Goal: Information Seeking & Learning: Compare options

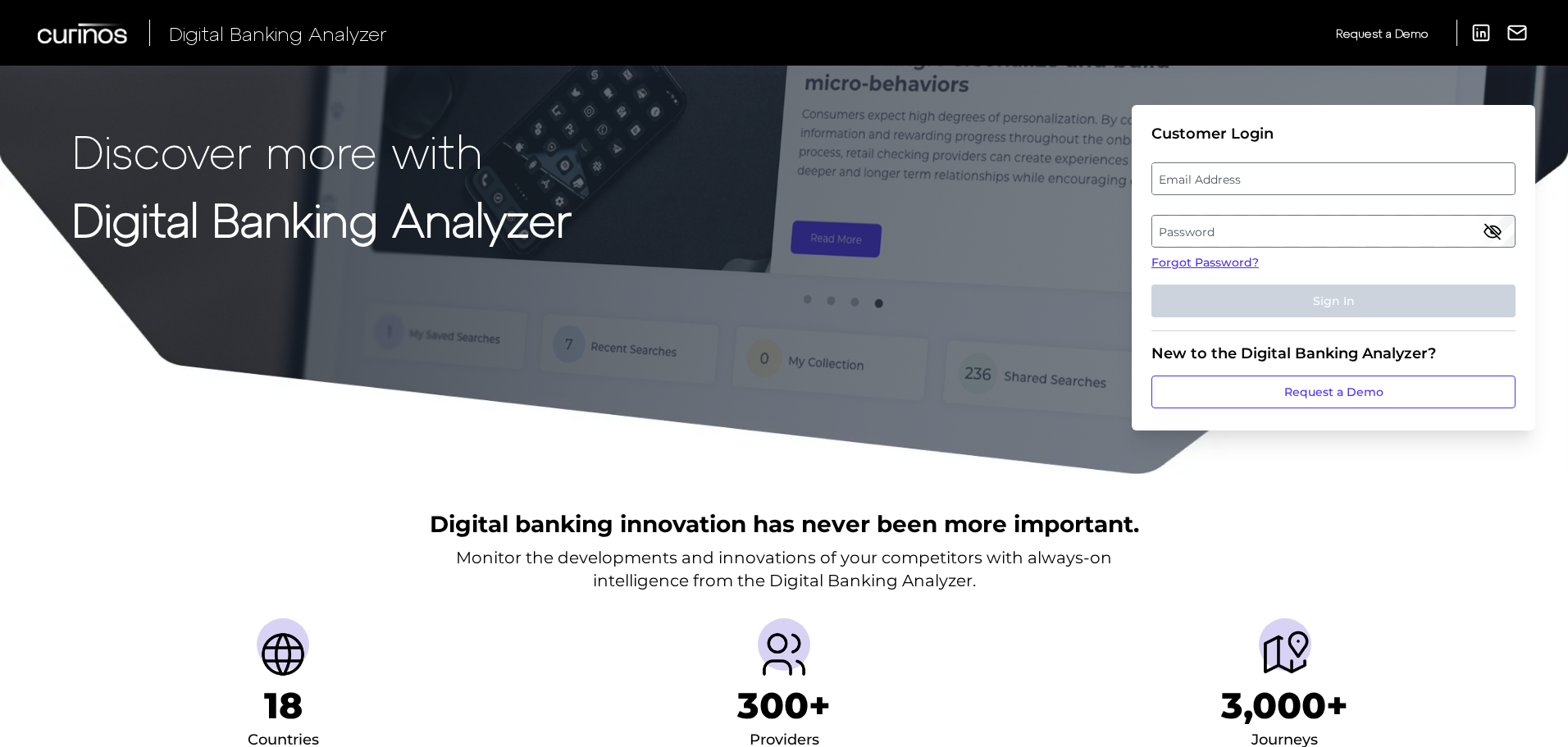
drag, startPoint x: 0, startPoint y: 0, endPoint x: 1233, endPoint y: 176, distance: 1245.5
click at [1233, 176] on label "Email Address" at bounding box center [1333, 179] width 362 height 30
click at [1233, 176] on input "email" at bounding box center [1334, 179] width 364 height 33
type input "[EMAIL_ADDRESS][PERSON_NAME][DOMAIN_NAME]"
click at [1233, 231] on label "Password" at bounding box center [1333, 232] width 362 height 30
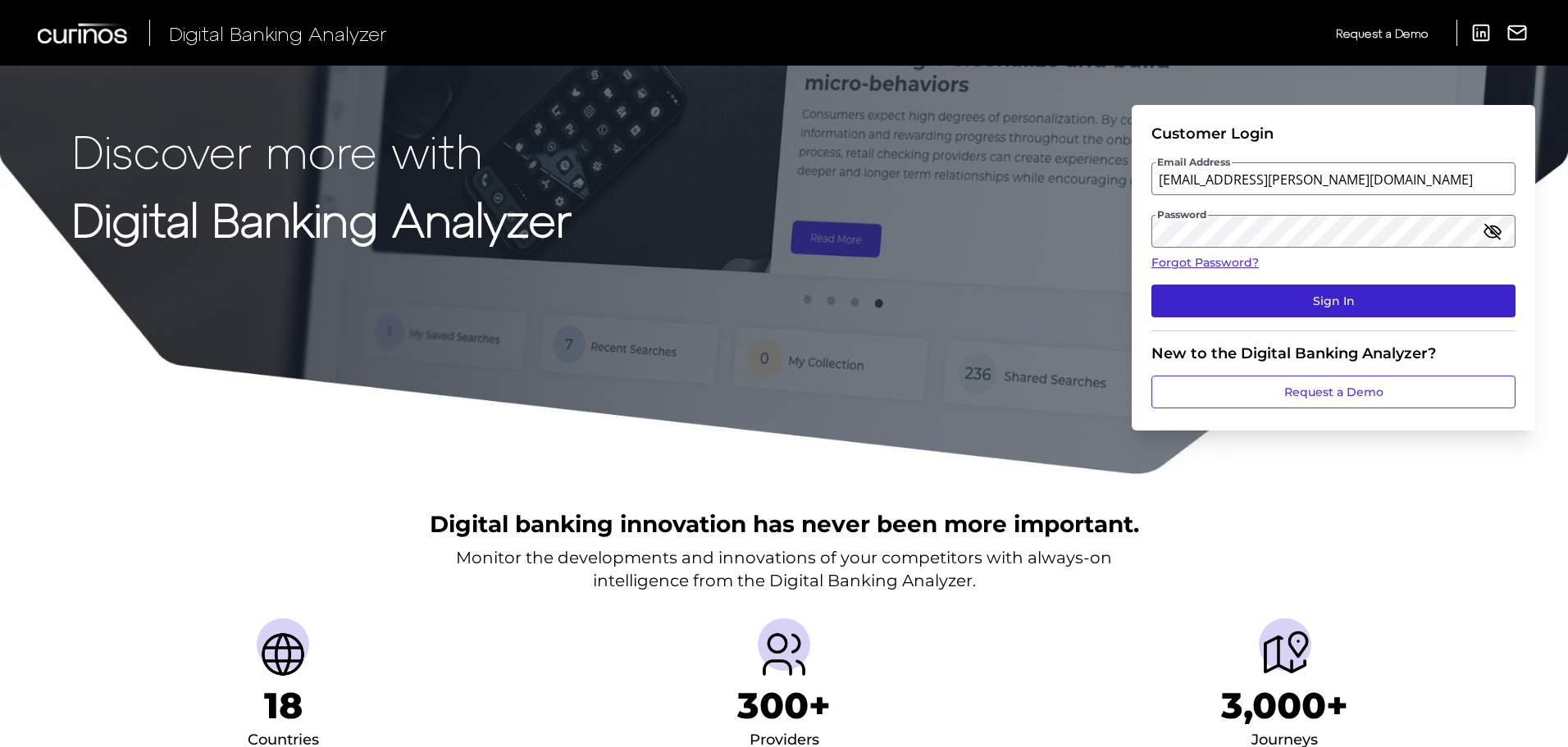
click at [1288, 300] on button "Sign In" at bounding box center [1334, 301] width 364 height 33
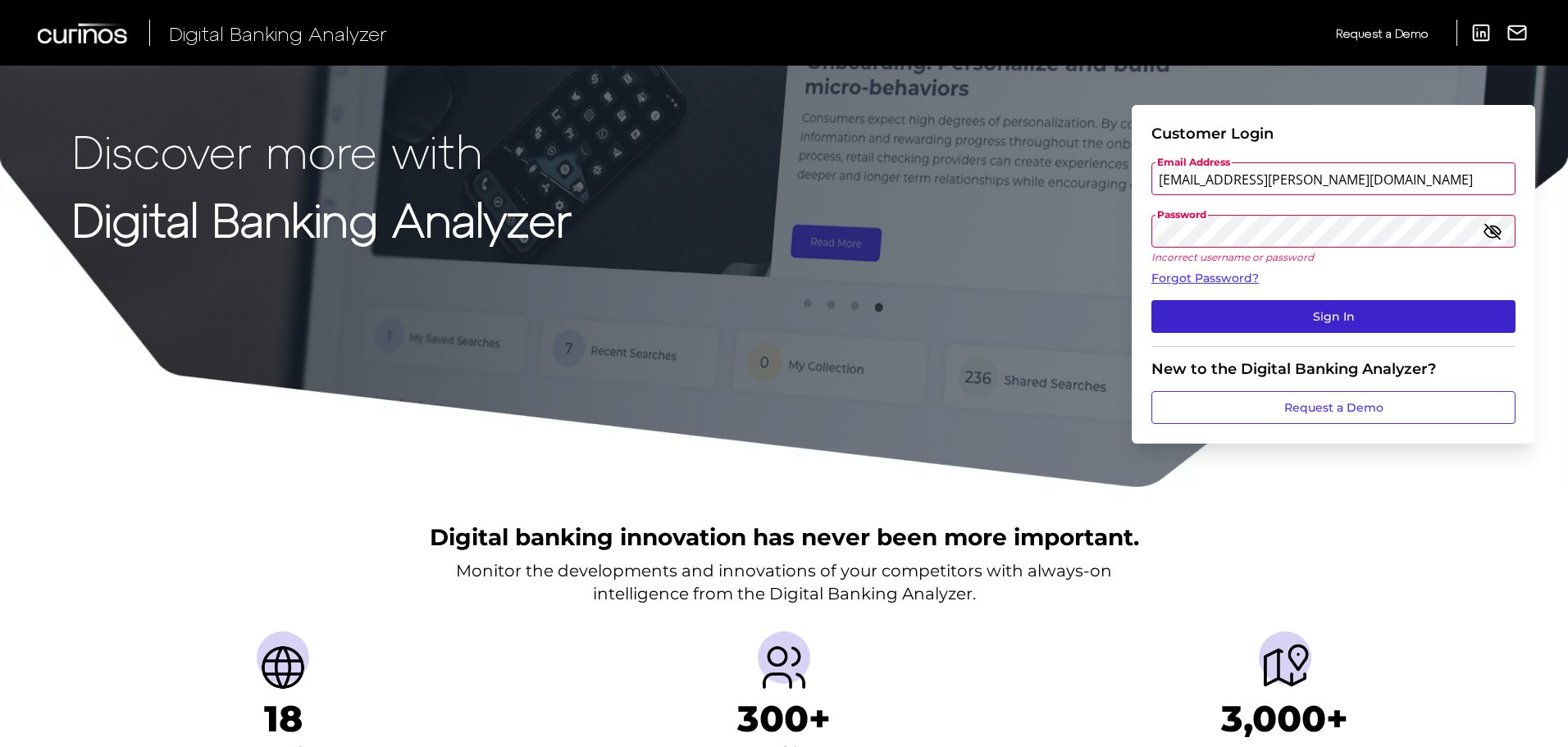
click at [1318, 314] on button "Sign In" at bounding box center [1334, 317] width 364 height 33
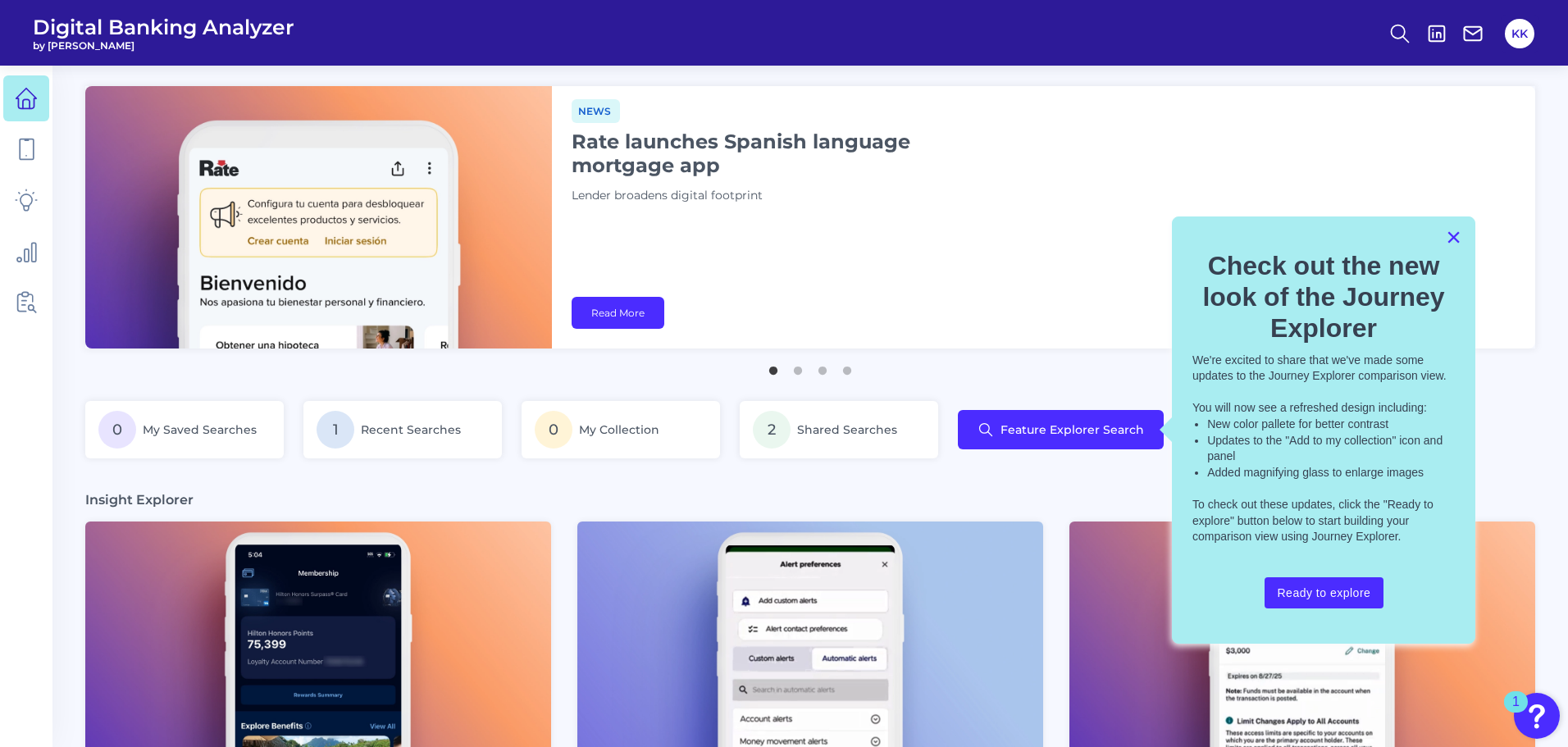
click at [1454, 239] on button "×" at bounding box center [1454, 237] width 16 height 27
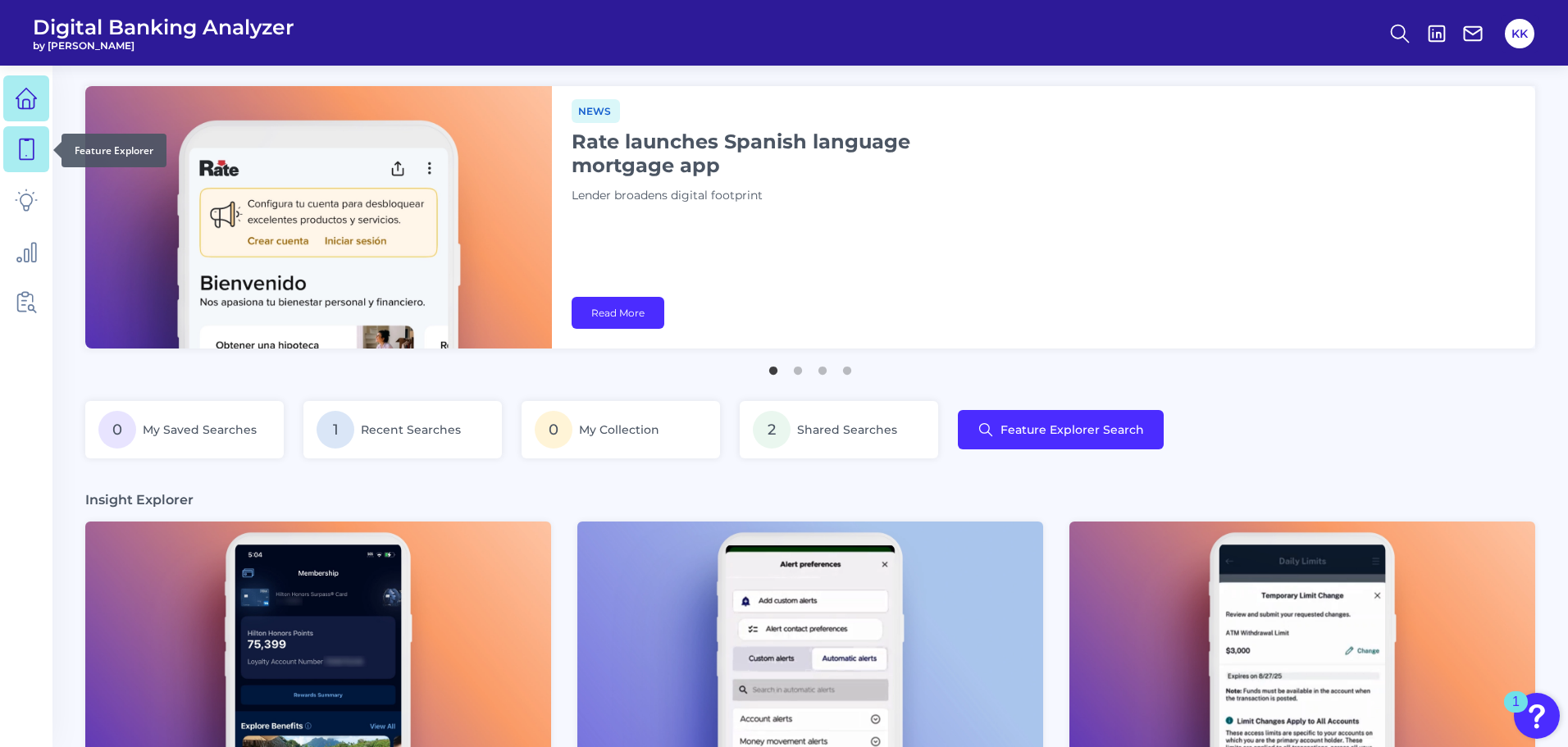
click at [26, 158] on icon at bounding box center [26, 149] width 23 height 23
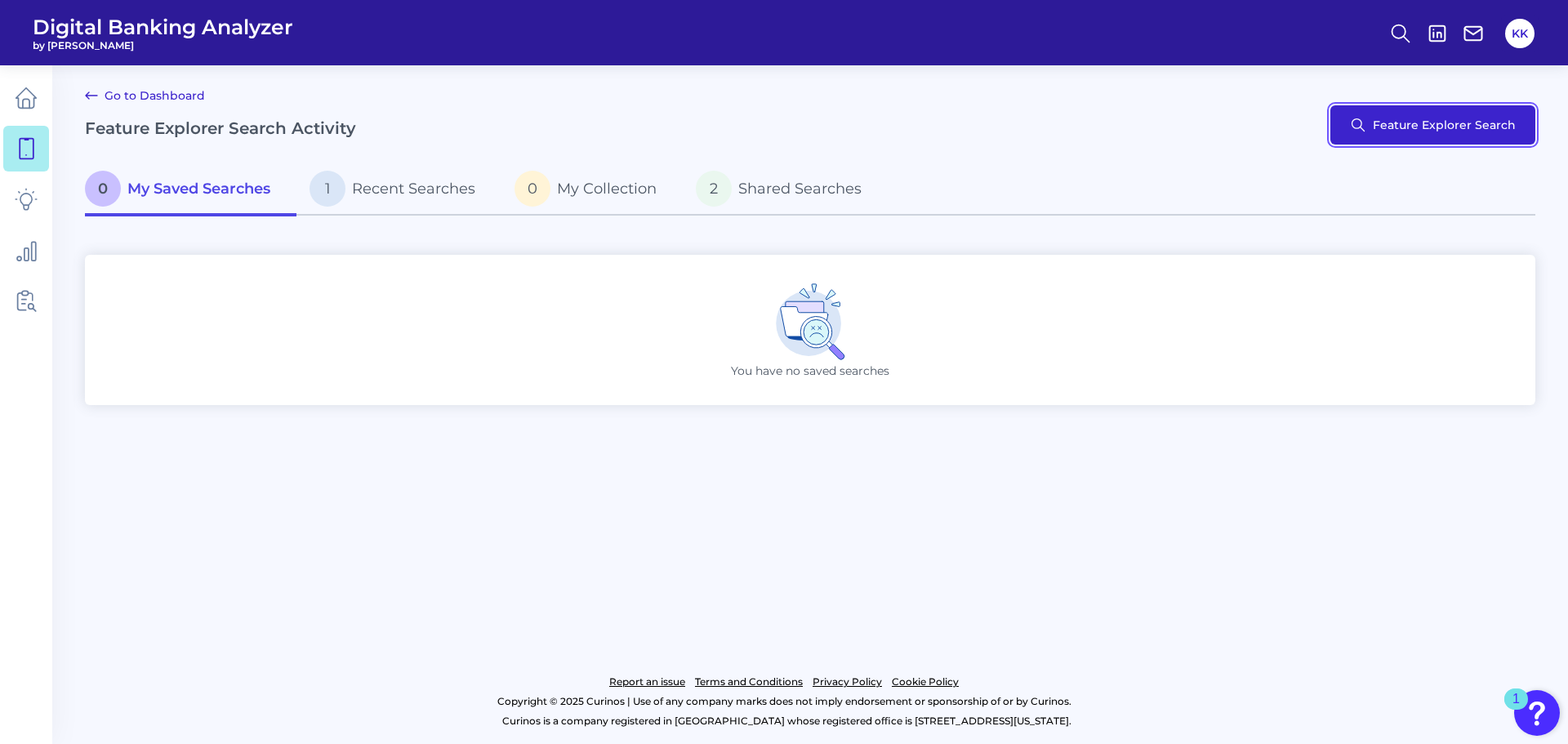
click at [1431, 118] on button "Feature Explorer Search" at bounding box center [1433, 125] width 205 height 40
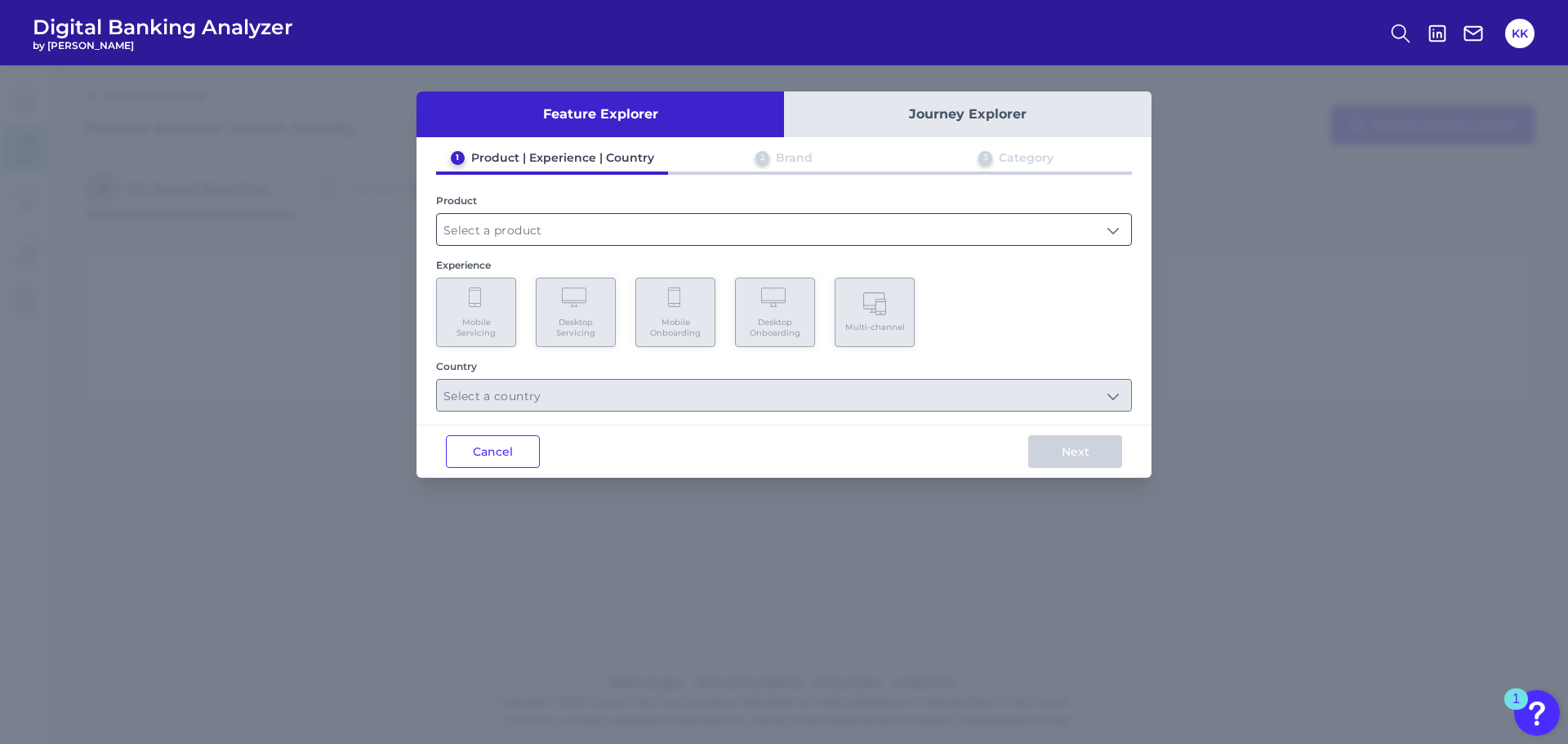
click at [541, 232] on input "text" at bounding box center [784, 230] width 694 height 31
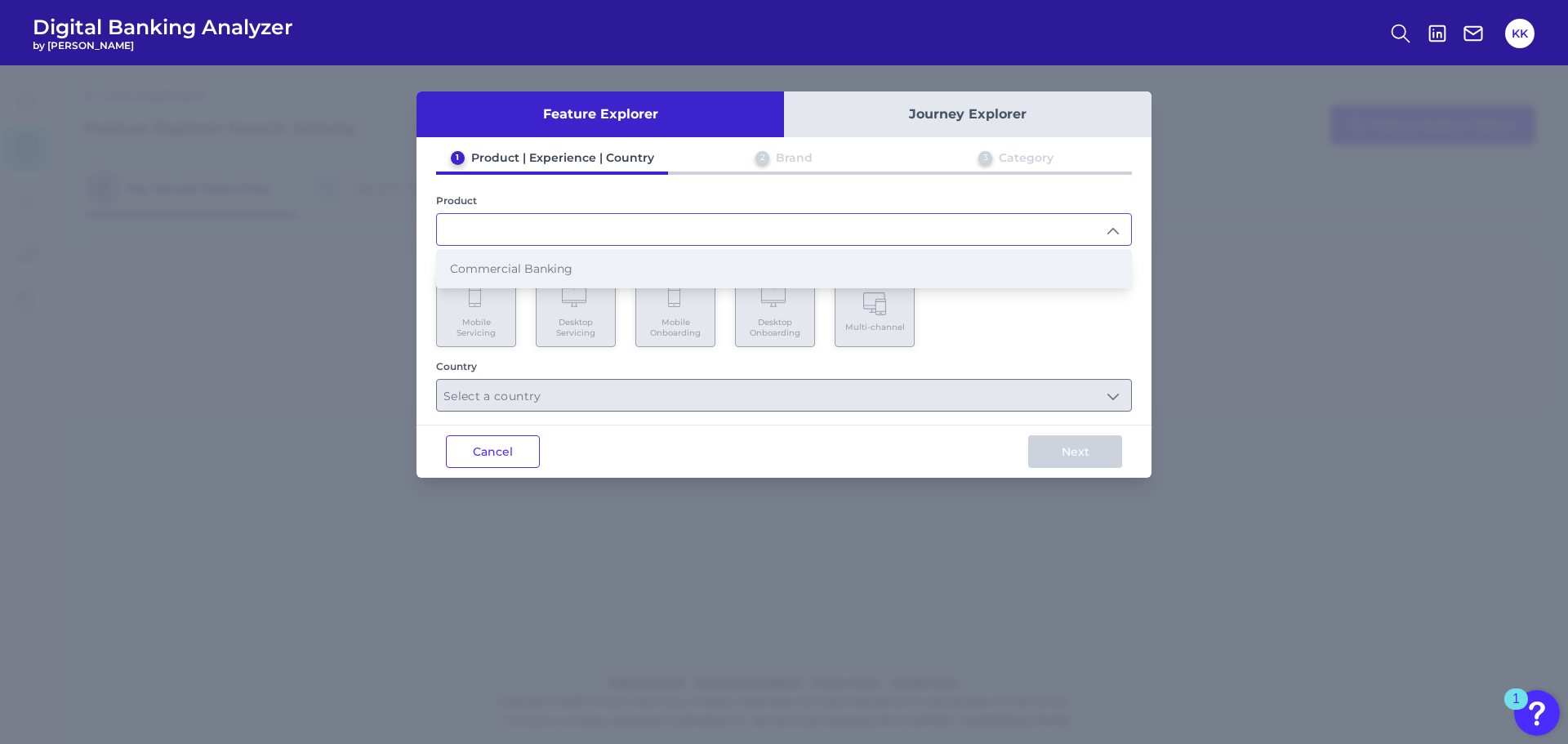
click at [537, 264] on span "Commercial Banking" at bounding box center [511, 269] width 123 height 15
type input "Commercial Banking"
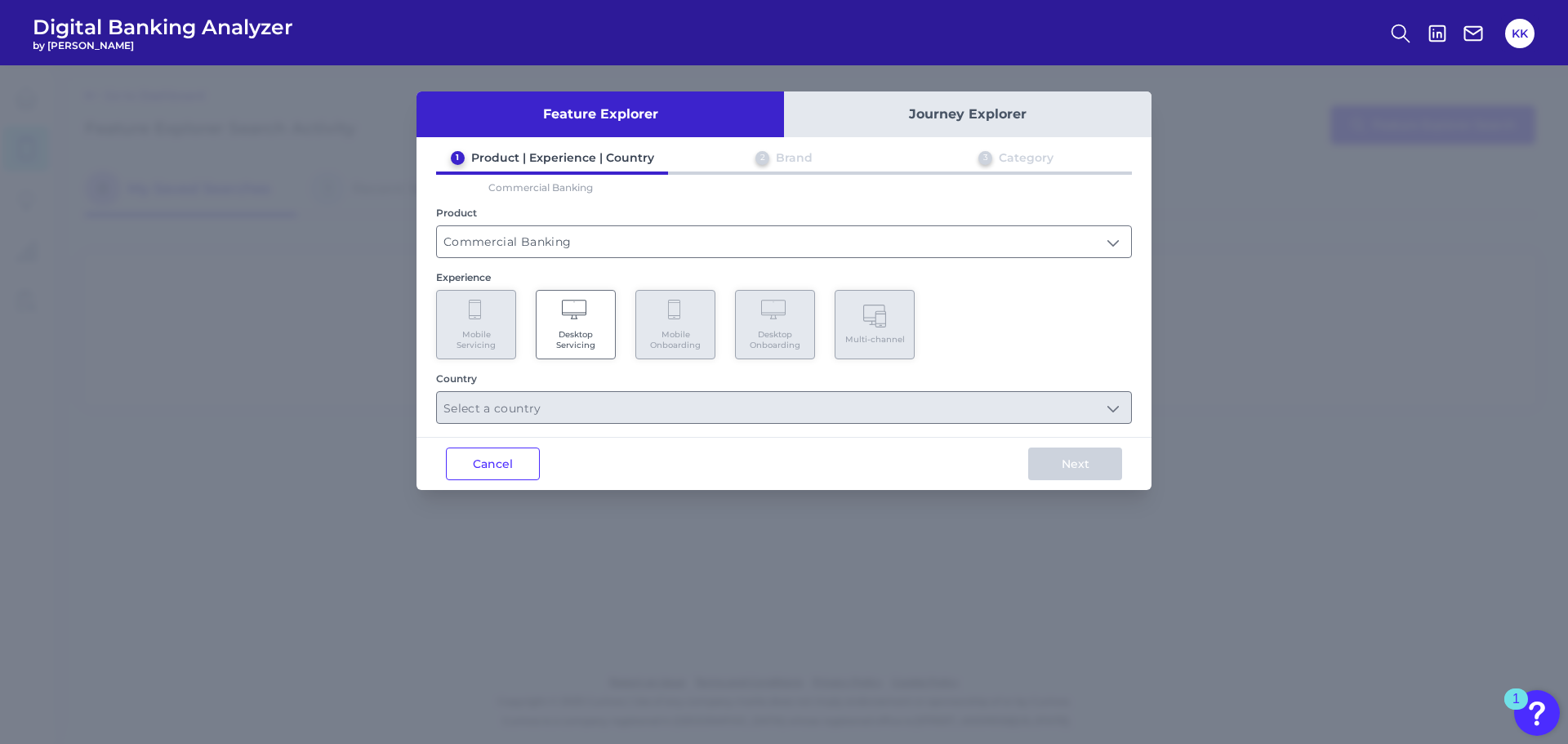
click at [576, 332] on span "Desktop Servicing" at bounding box center [575, 340] width 62 height 21
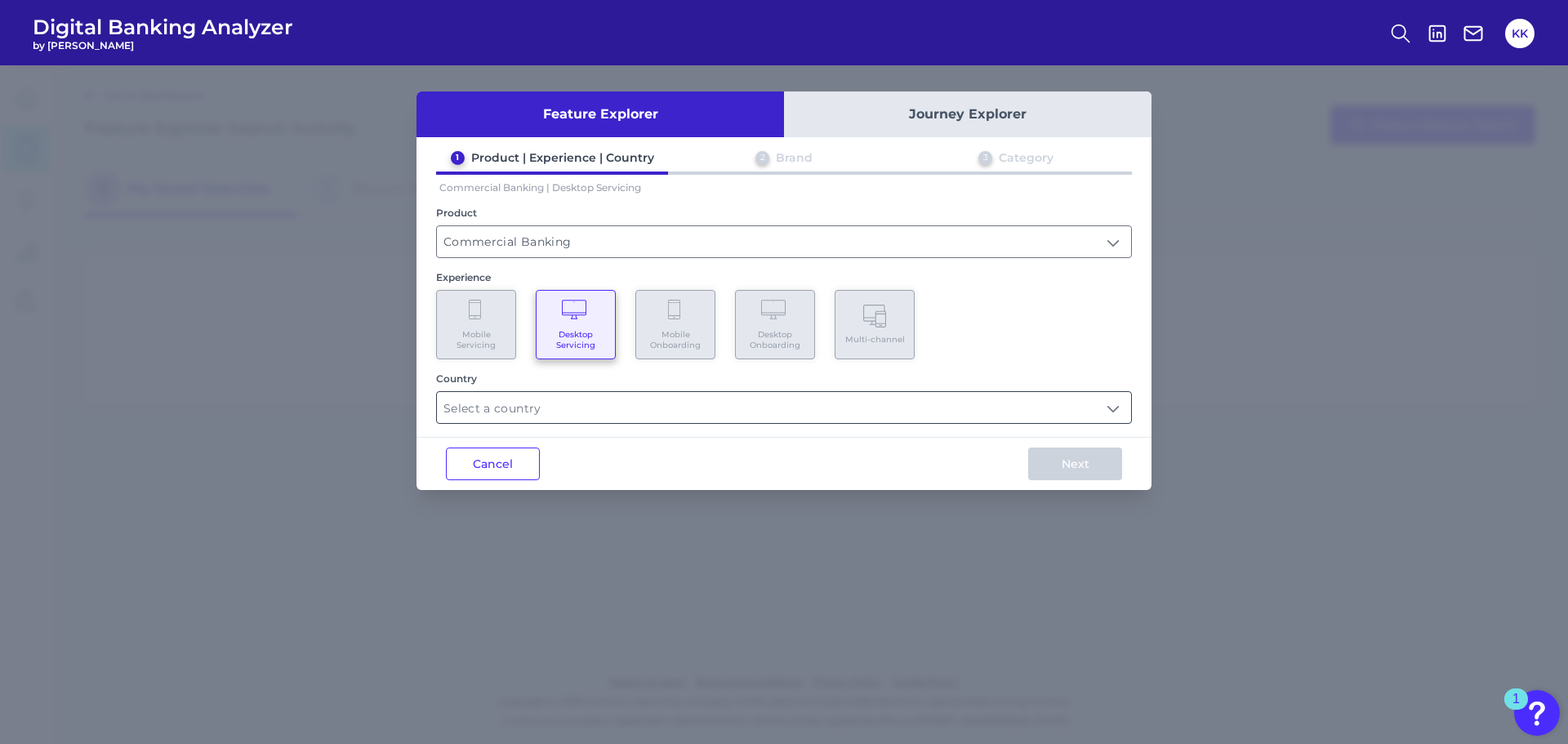
click at [601, 415] on input "text" at bounding box center [784, 408] width 694 height 31
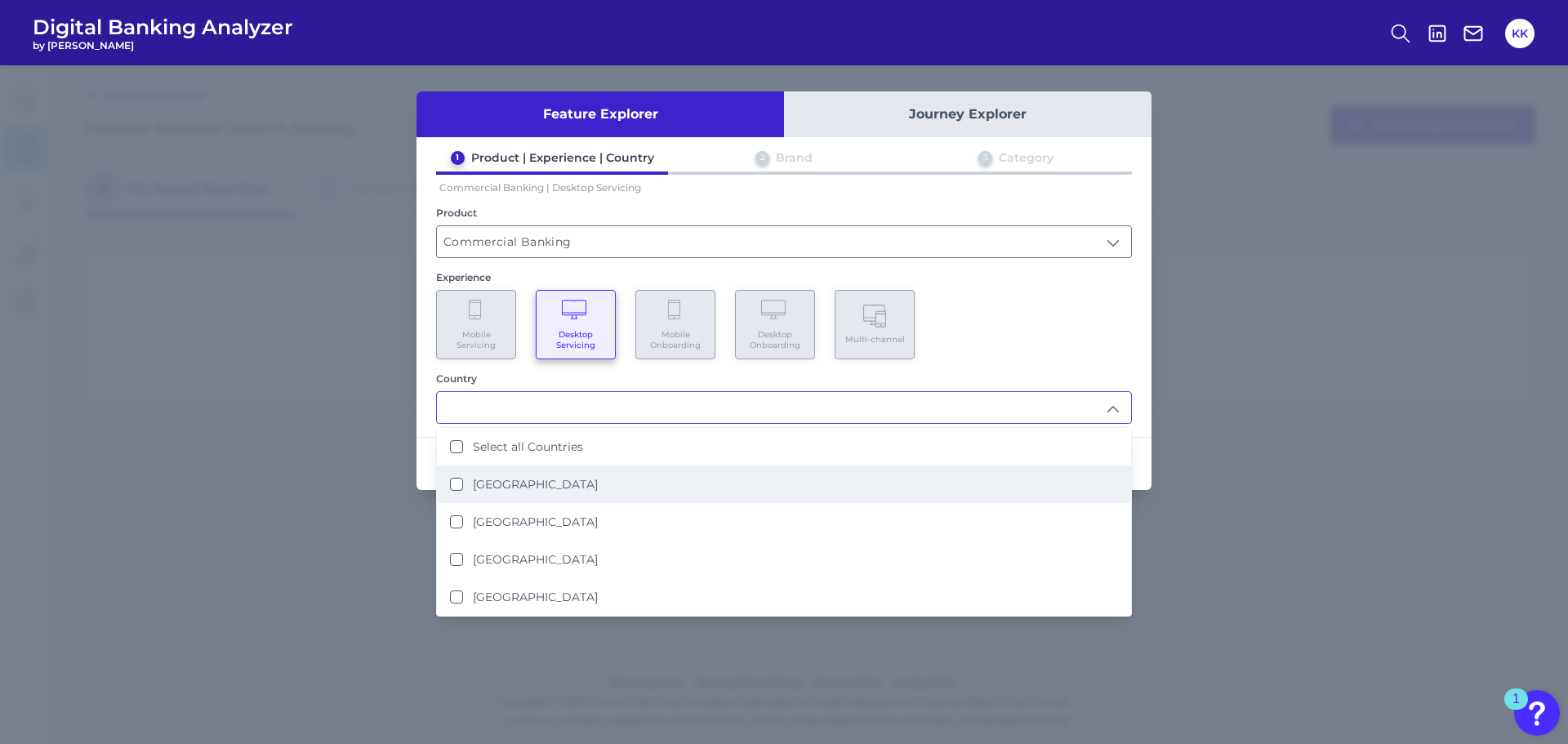
click at [458, 486] on States "[GEOGRAPHIC_DATA]" at bounding box center [457, 485] width 13 height 13
type input "[GEOGRAPHIC_DATA]"
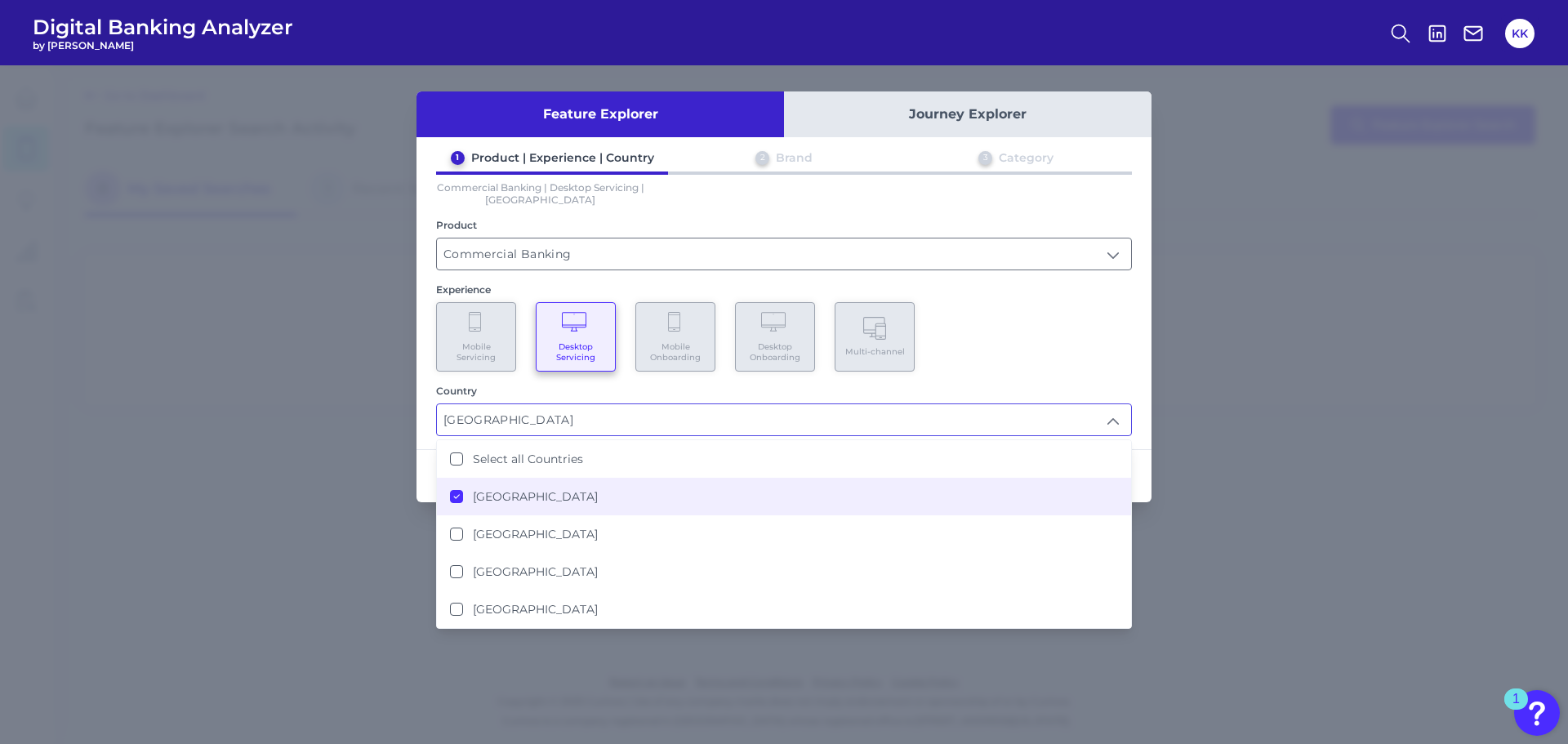
click at [975, 336] on div "Mobile Servicing Desktop Servicing Mobile Onboarding Desktop Onboarding Multi-c…" at bounding box center [784, 337] width 696 height 69
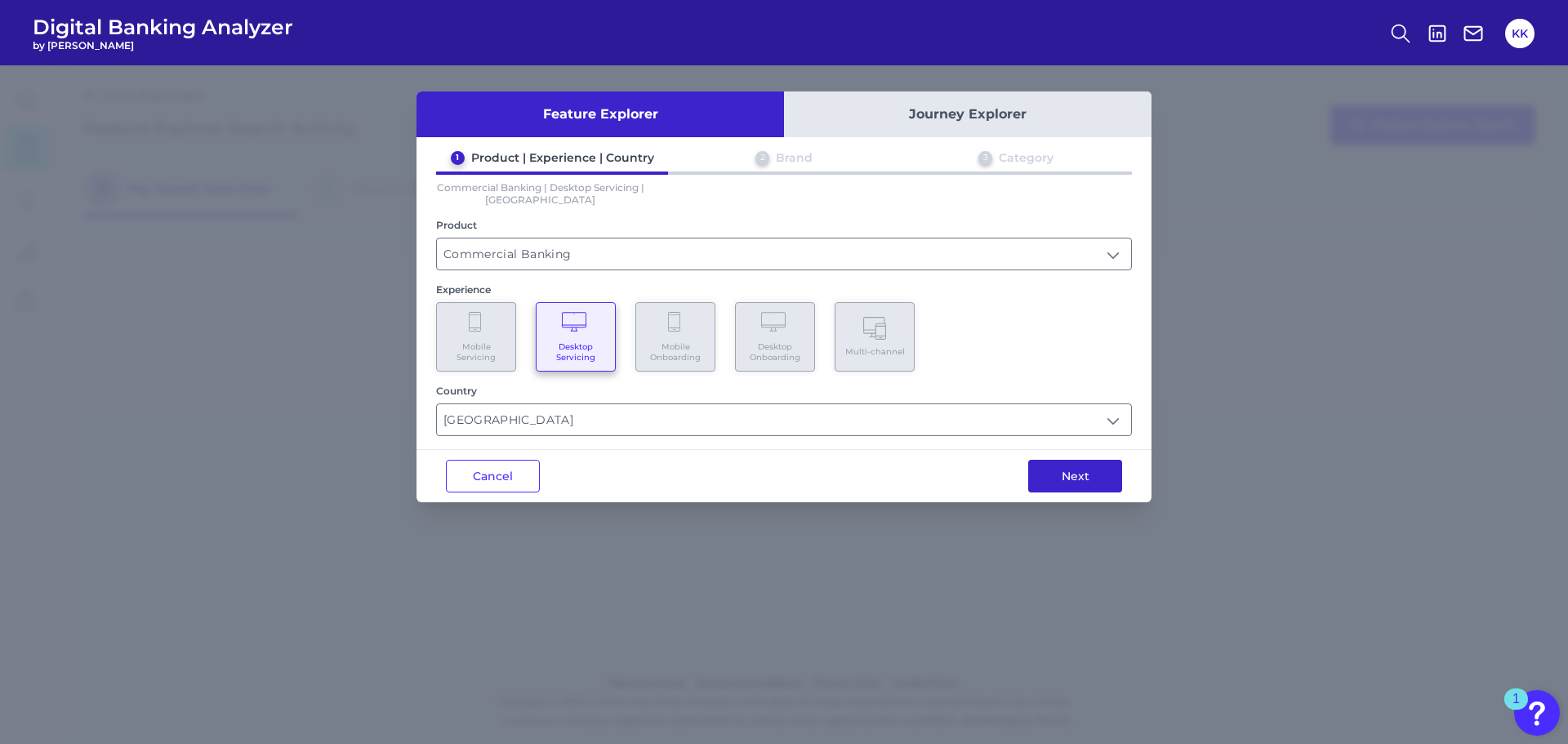
click at [1070, 469] on button "Next" at bounding box center [1075, 477] width 94 height 33
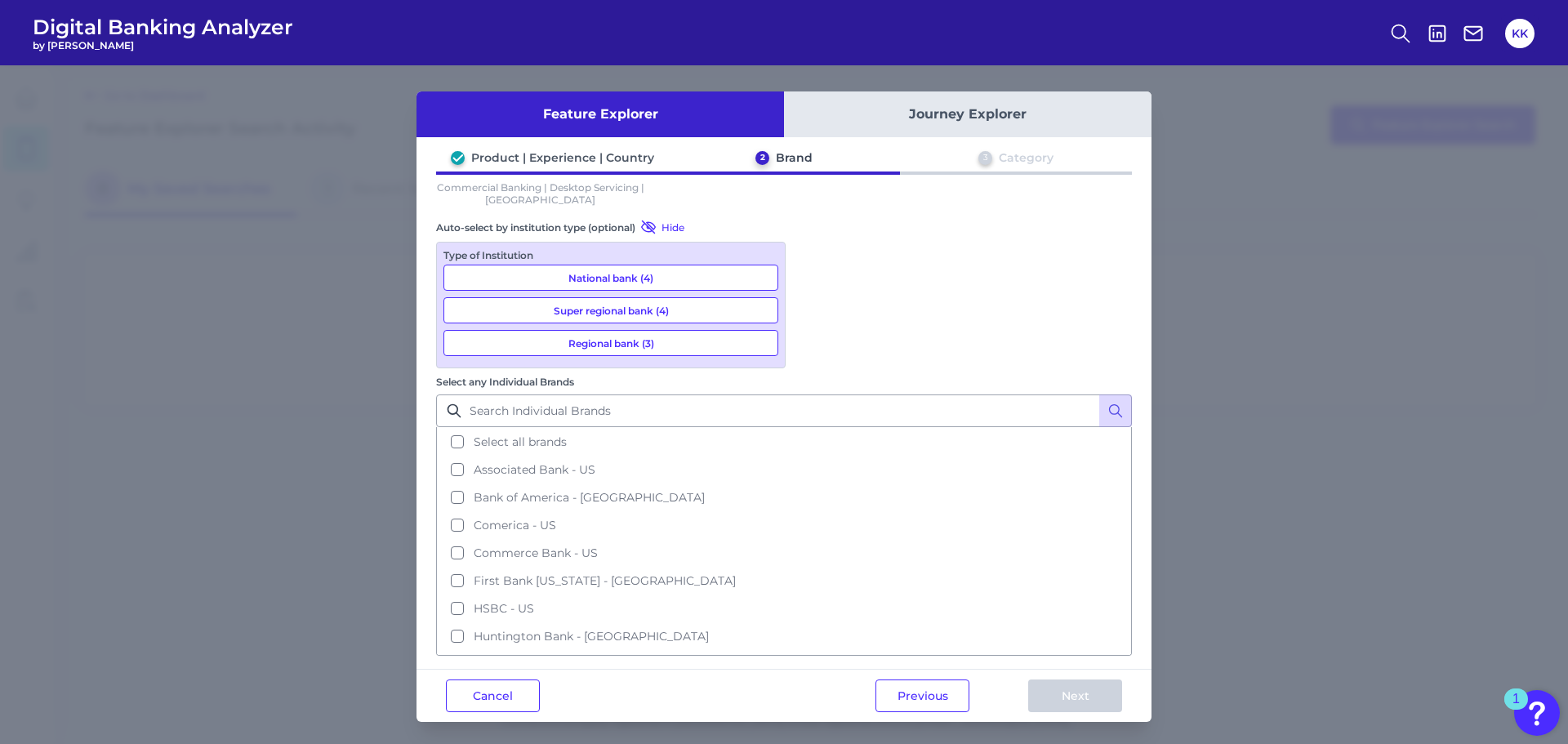
click at [635, 281] on button "National bank (4)" at bounding box center [611, 278] width 335 height 26
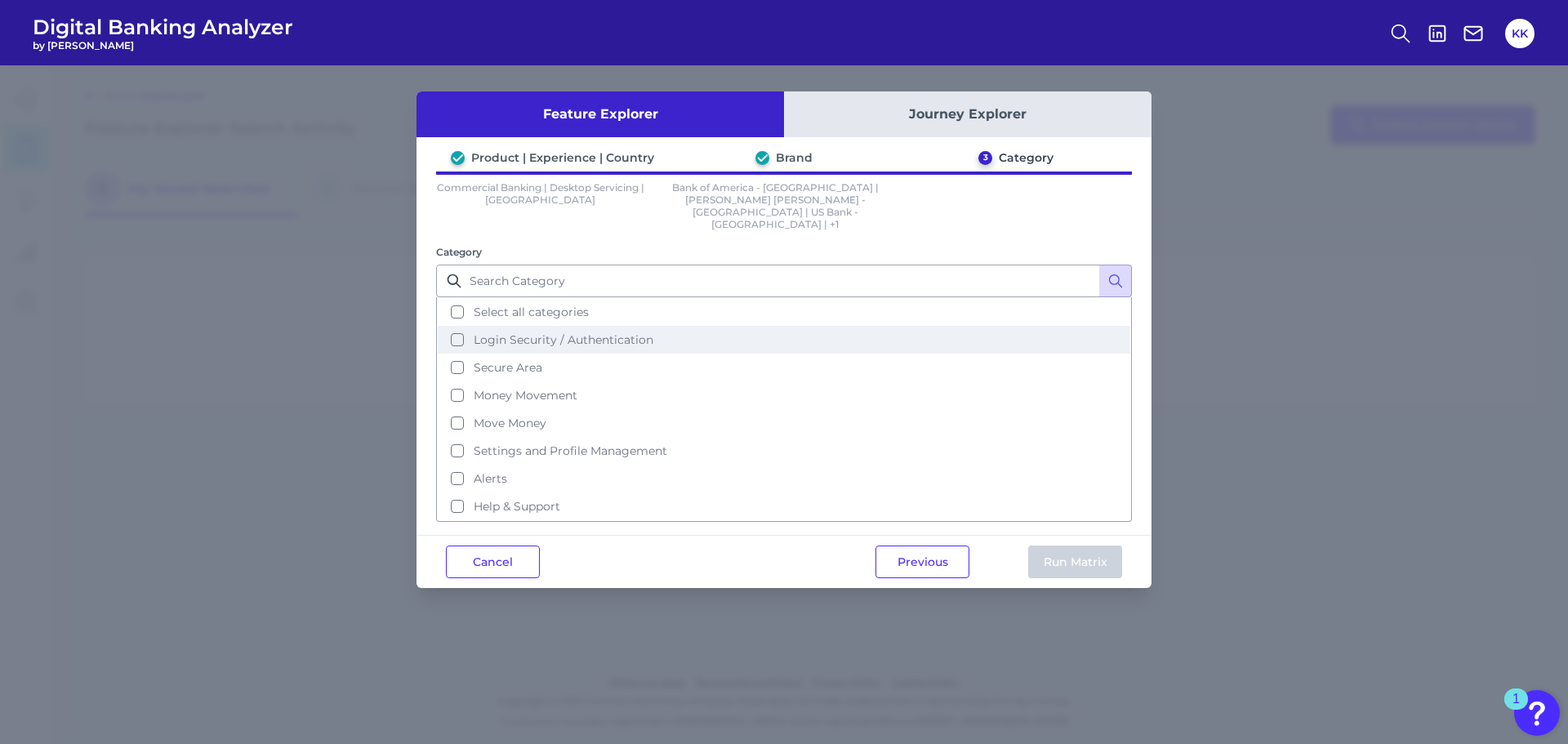
click at [458, 326] on button "Login Security / Authentication" at bounding box center [784, 340] width 692 height 28
click at [1062, 546] on button "Run Matrix" at bounding box center [1075, 563] width 94 height 33
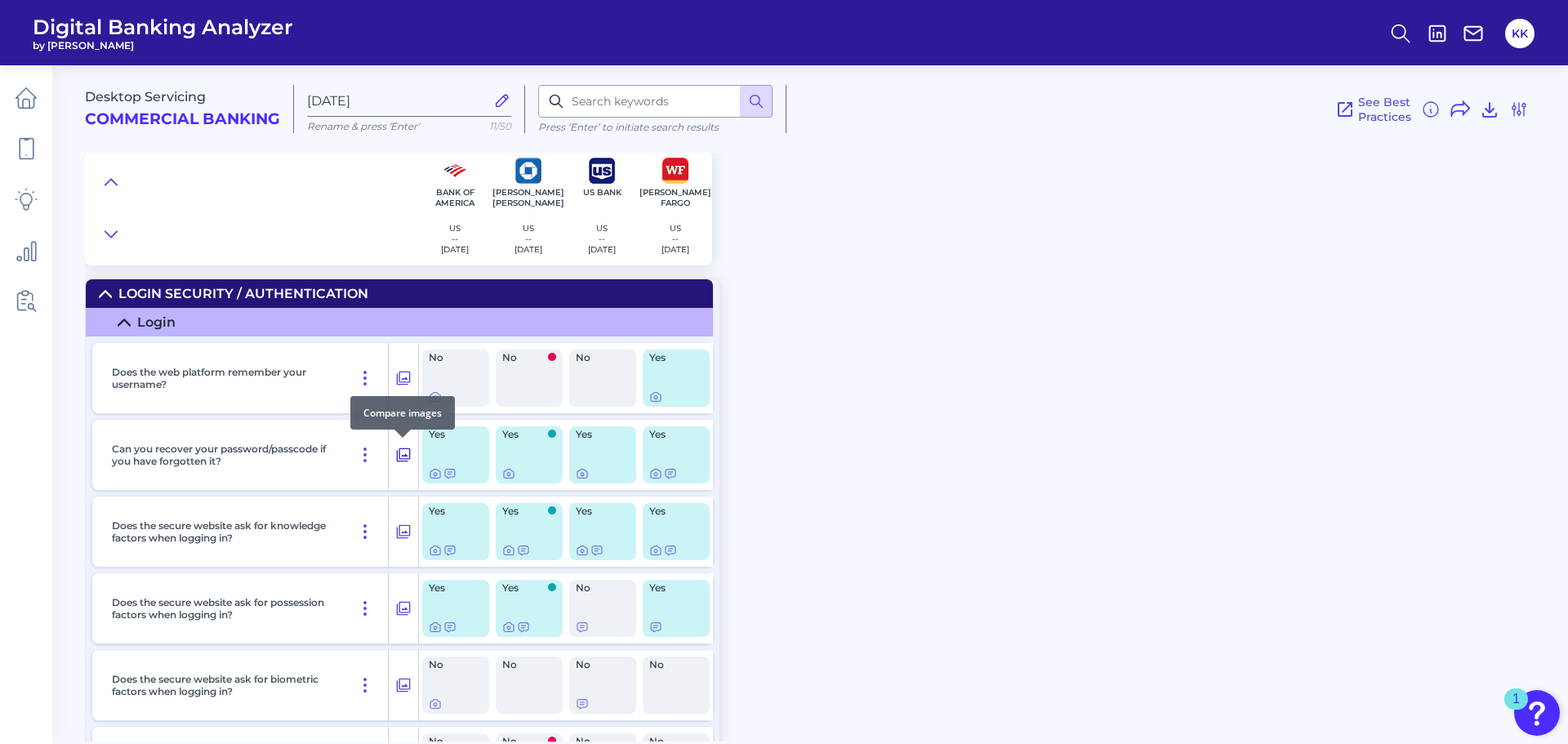
click at [400, 458] on icon at bounding box center [403, 455] width 16 height 20
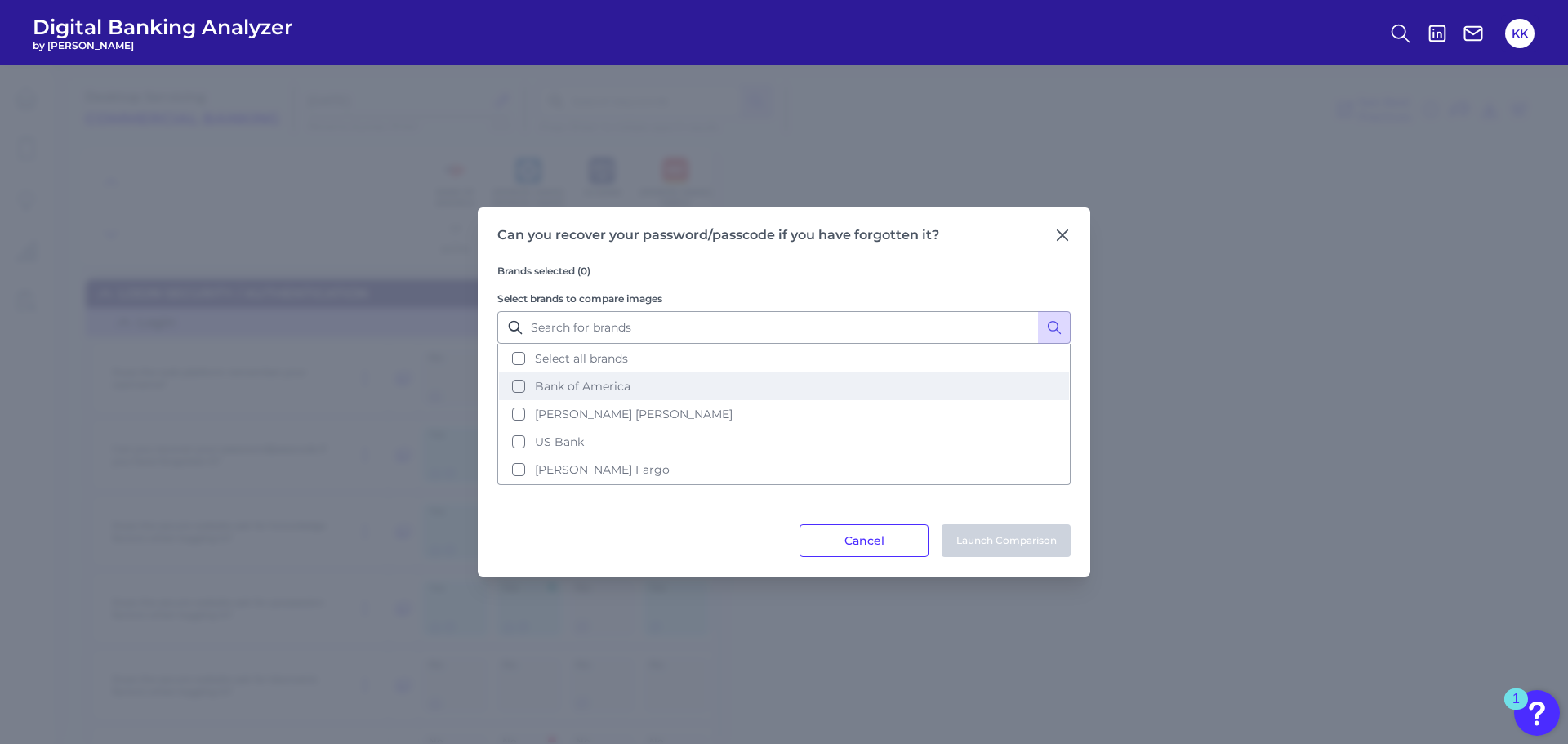
click at [519, 389] on button "Bank of America" at bounding box center [783, 387] width 570 height 28
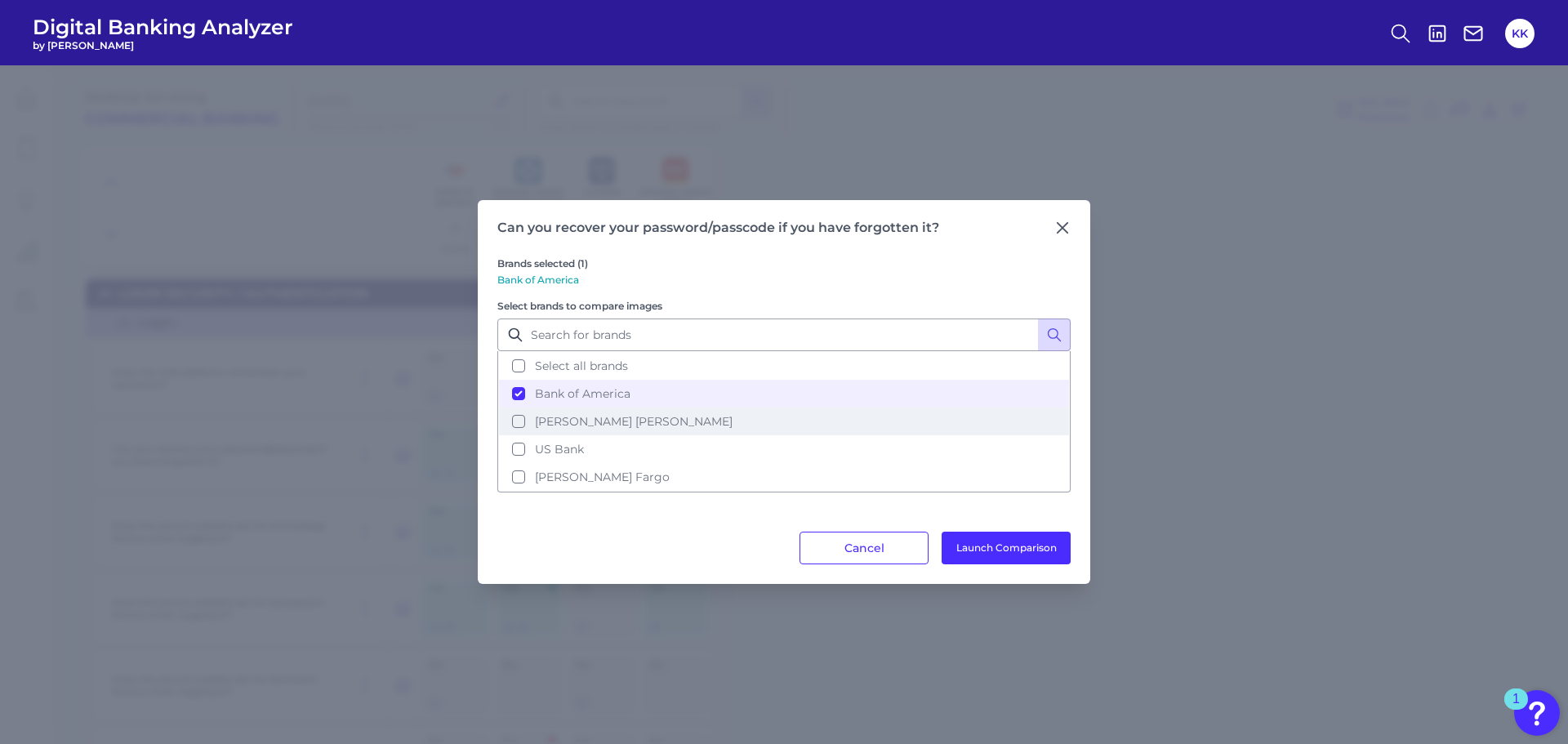
click at [520, 414] on button "[PERSON_NAME] [PERSON_NAME]" at bounding box center [783, 421] width 570 height 28
click at [1022, 548] on button "Launch Comparison" at bounding box center [1006, 549] width 129 height 33
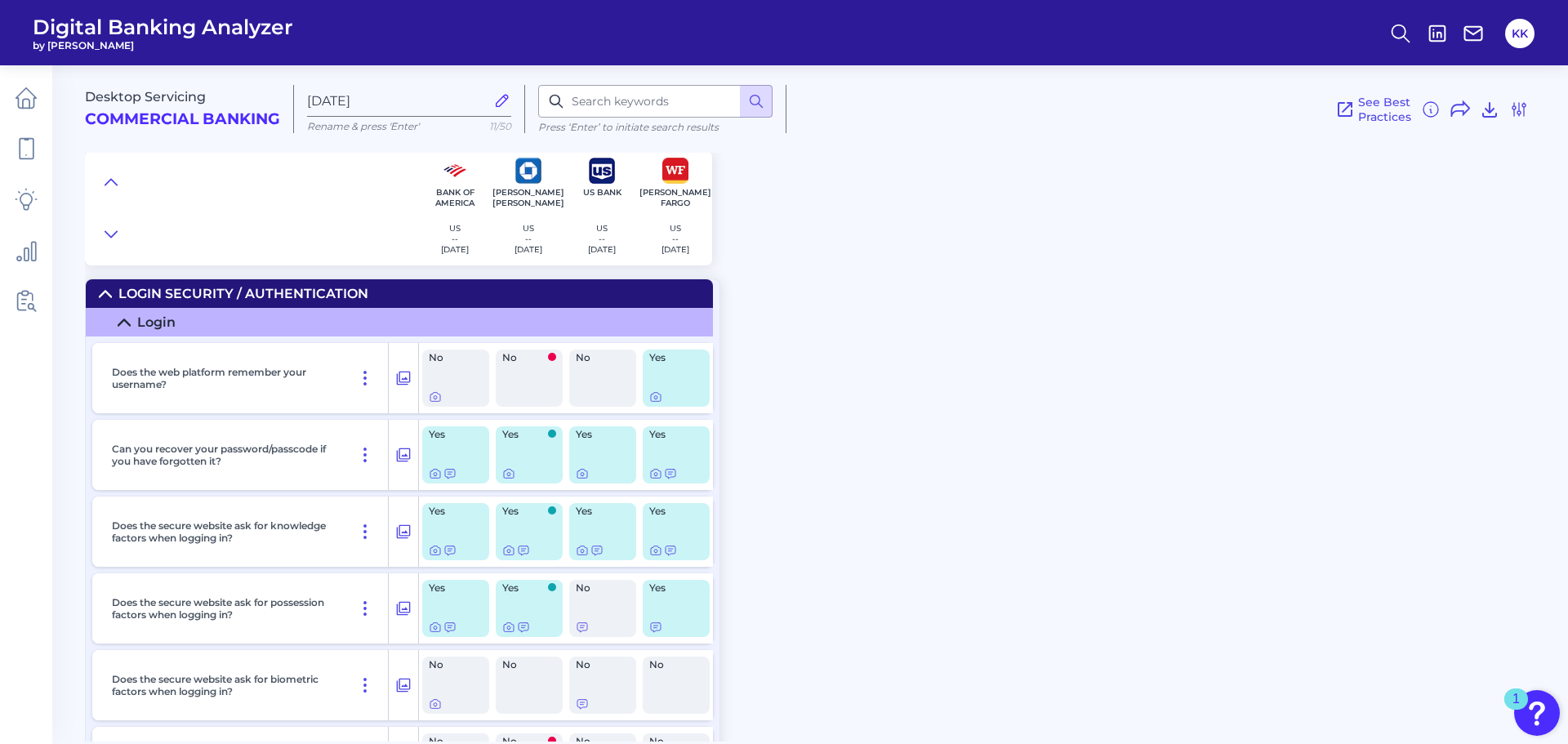
click at [500, 100] on icon at bounding box center [502, 101] width 12 height 12
click at [485, 100] on input "[DATE]" at bounding box center [396, 101] width 178 height 16
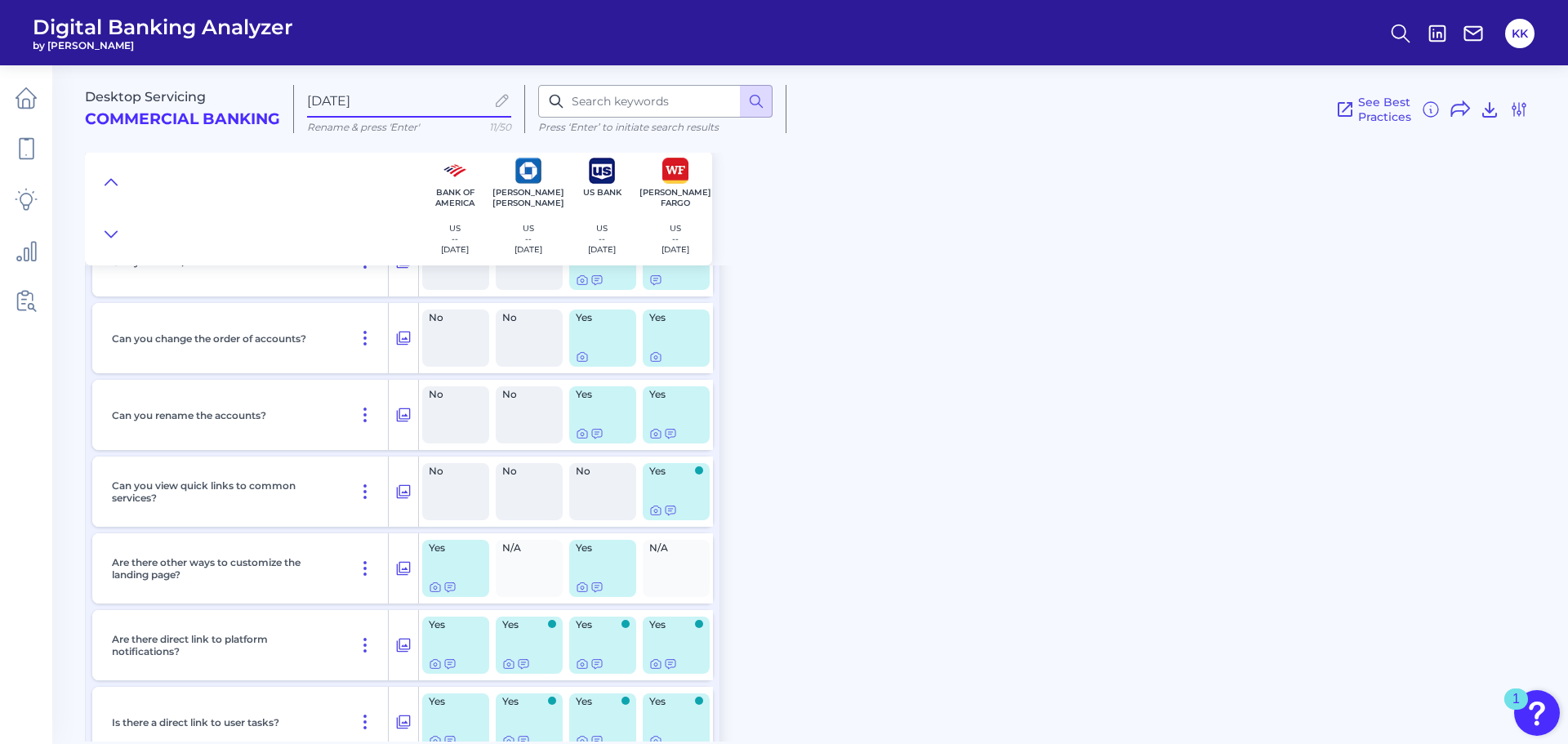
scroll to position [1564, 0]
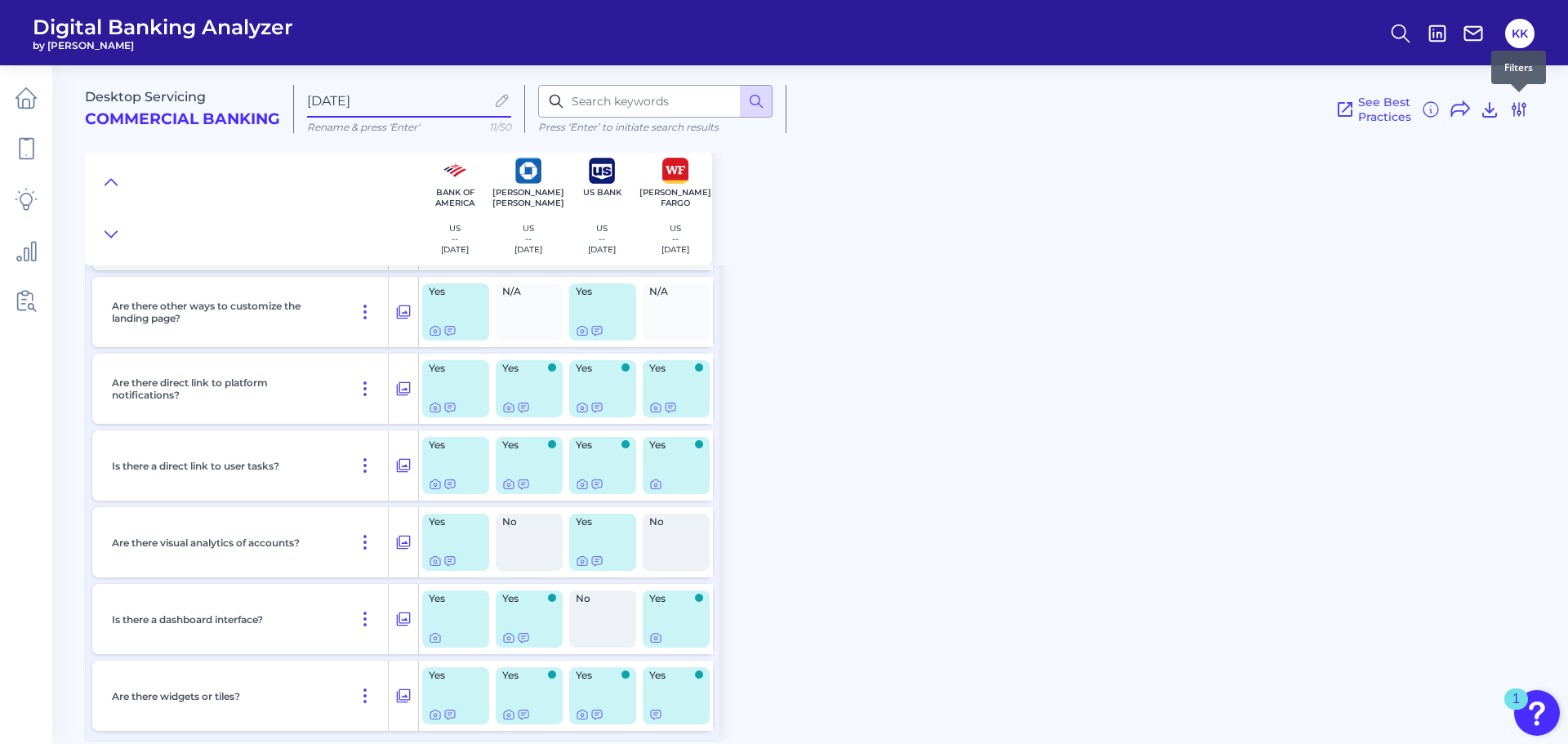
click at [1522, 112] on icon at bounding box center [1519, 110] width 20 height 20
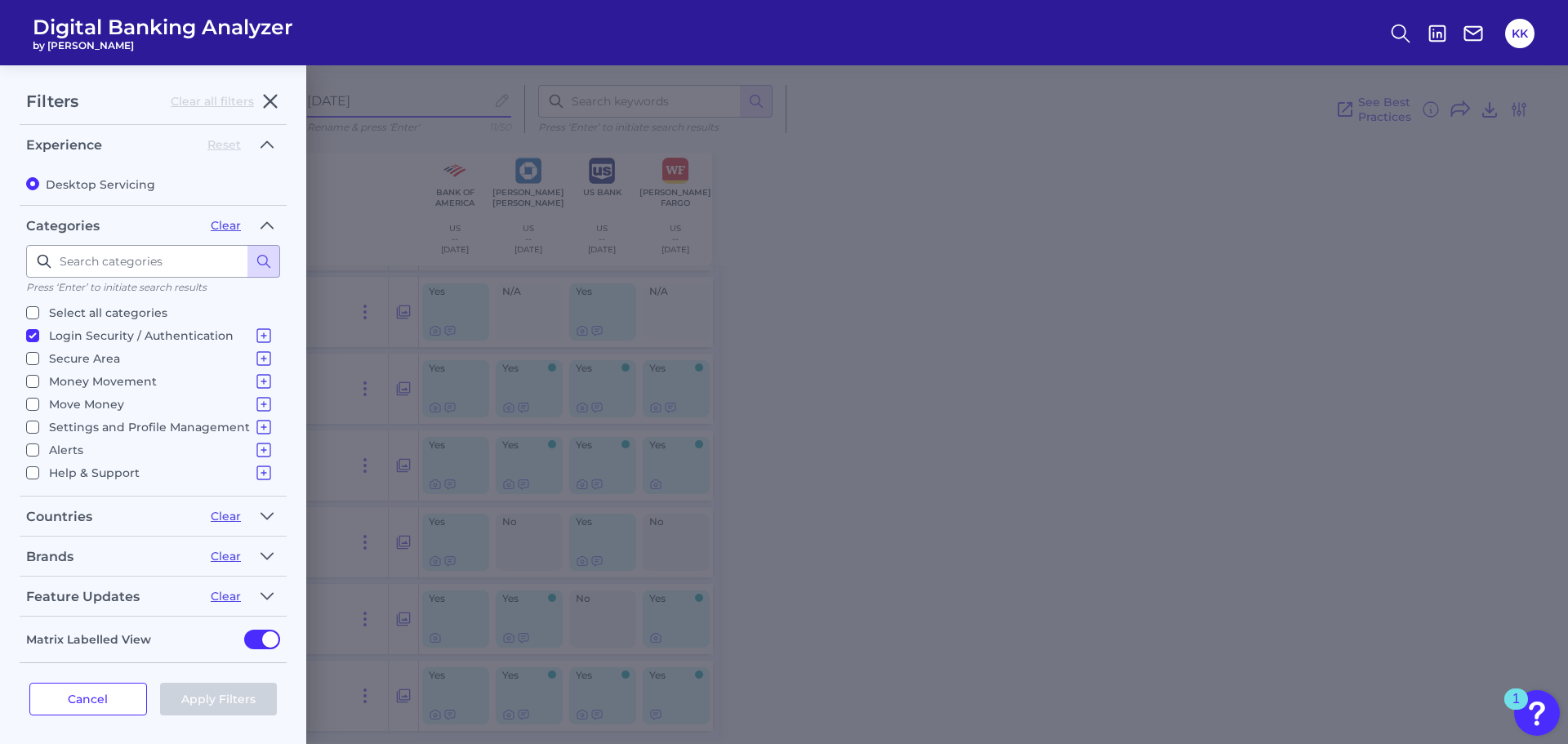
scroll to position [4, 0]
